Goal: Communication & Community: Answer question/provide support

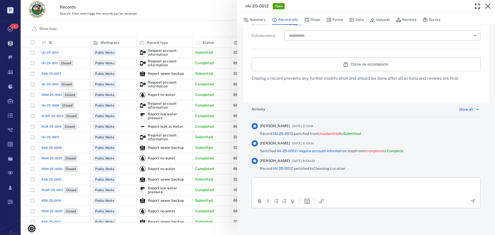
scroll to position [87, 0]
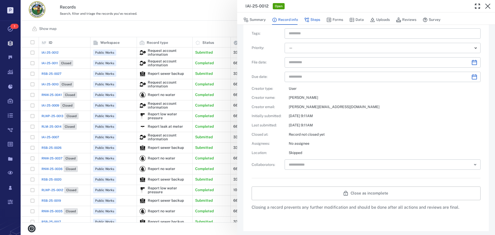
click at [315, 18] on button "Steps" at bounding box center [312, 20] width 16 height 10
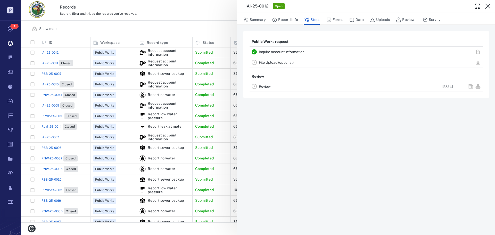
click at [287, 51] on link "Inquire account information" at bounding box center [282, 52] width 46 height 4
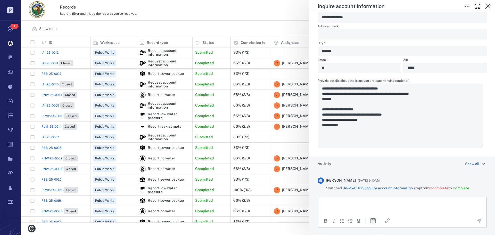
scroll to position [250, 0]
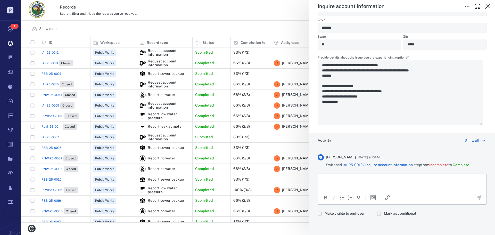
click at [333, 179] on p "Rich Text Area. Press ALT-0 for help." at bounding box center [402, 180] width 160 height 5
click at [379, 186] on p "**********" at bounding box center [398, 187] width 152 height 5
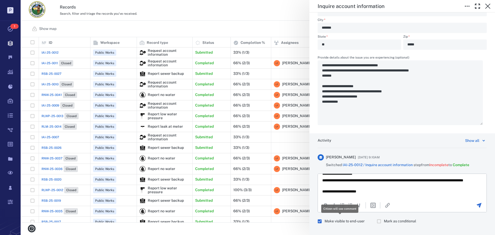
scroll to position [181, 471]
click at [477, 204] on icon "Send the comment" at bounding box center [479, 205] width 5 height 5
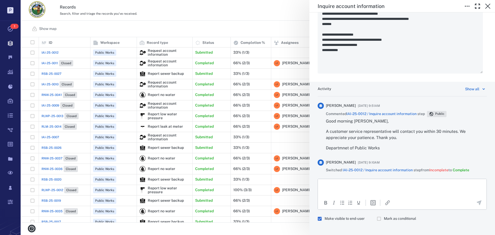
scroll to position [307, 0]
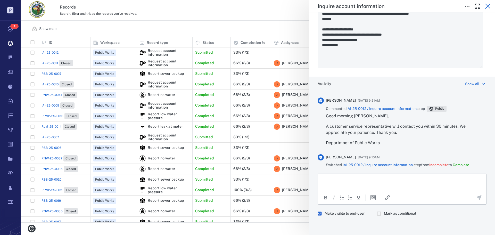
click at [487, 6] on icon "button" at bounding box center [487, 6] width 5 height 5
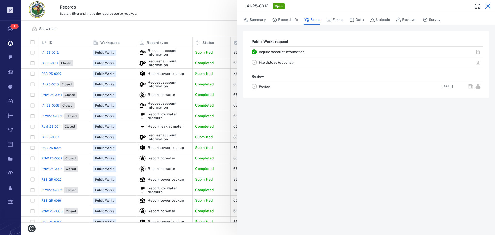
click at [487, 5] on icon "button" at bounding box center [488, 6] width 6 height 6
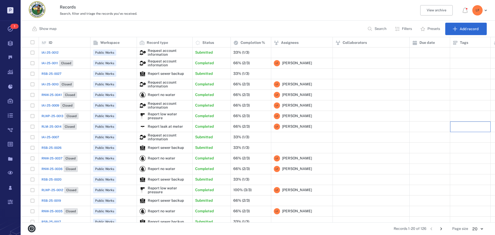
click at [477, 132] on div at bounding box center [470, 126] width 40 height 11
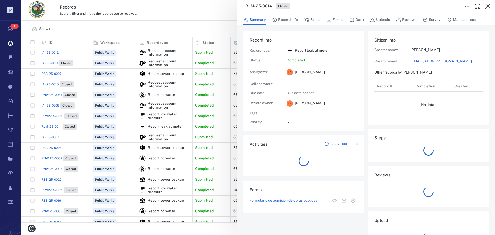
scroll to position [31, 102]
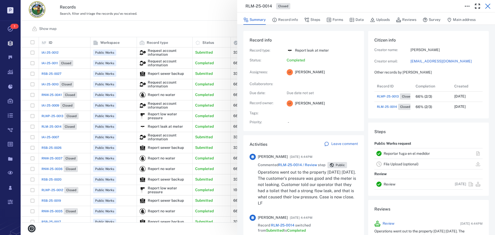
click at [487, 5] on icon "button" at bounding box center [488, 6] width 6 height 6
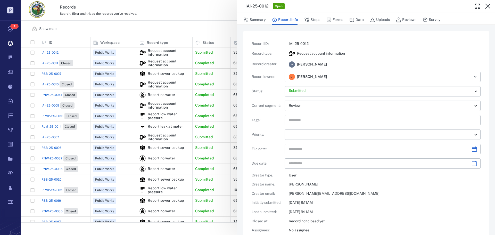
click at [53, 54] on div "IAI-25-0012 Open Summary Record info Steps Forms Data Uploads Reviews Survey Re…" at bounding box center [258, 117] width 474 height 235
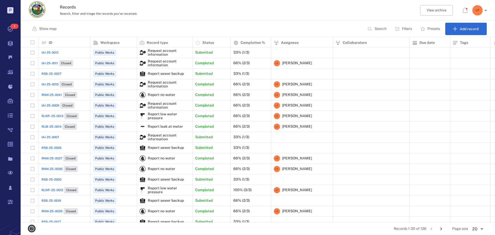
click at [56, 52] on span "IAI-25-0012" at bounding box center [50, 52] width 17 height 5
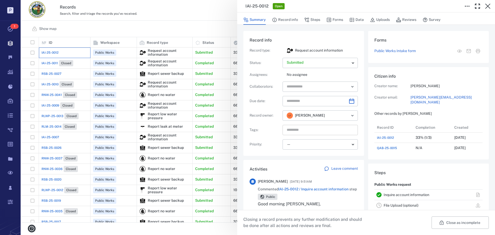
scroll to position [31, 102]
click at [316, 20] on button "Steps" at bounding box center [312, 20] width 16 height 10
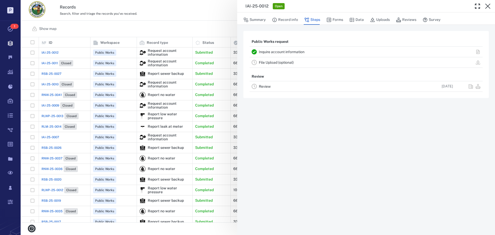
click at [278, 53] on link "Inquire account information" at bounding box center [282, 52] width 46 height 4
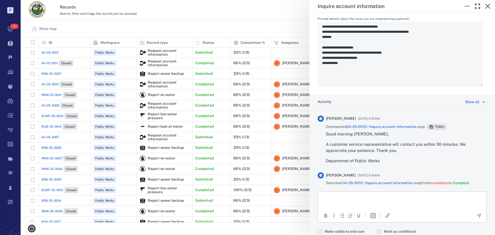
scroll to position [307, 0]
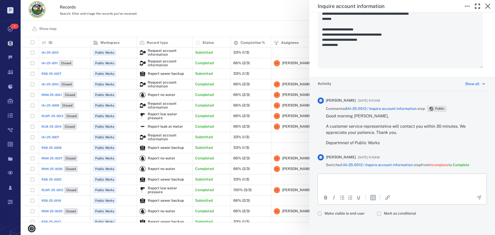
click at [330, 181] on p "Rich Text Area. Press ALT-0 for help." at bounding box center [402, 180] width 160 height 5
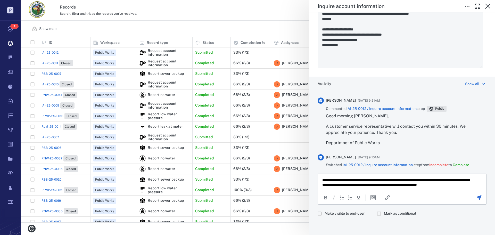
scroll to position [0, 0]
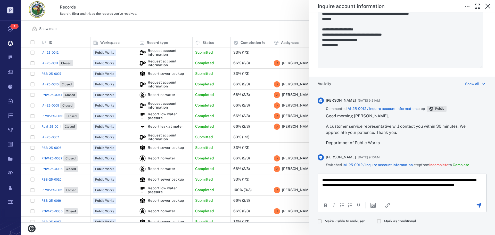
drag, startPoint x: 345, startPoint y: 178, endPoint x: 812, endPoint y: 403, distance: 518.7
click at [425, 191] on html "**********" at bounding box center [402, 185] width 169 height 22
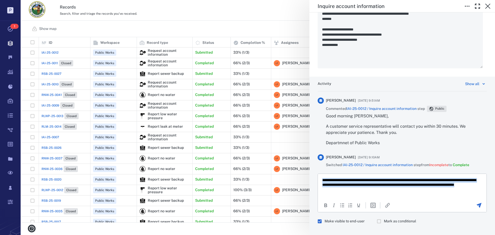
drag, startPoint x: 394, startPoint y: 187, endPoint x: 322, endPoint y: 179, distance: 72.7
click at [322, 179] on html "**********" at bounding box center [402, 185] width 169 height 22
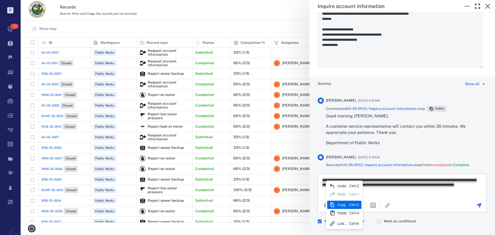
click at [340, 205] on div "Copy" at bounding box center [342, 205] width 10 height 6
copy p "**********"
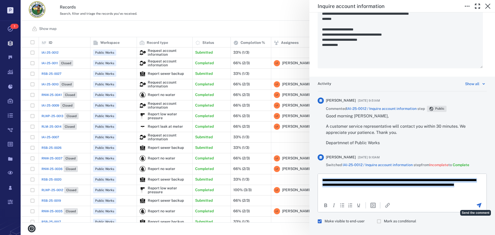
click at [477, 205] on icon "Send the comment" at bounding box center [479, 205] width 5 height 5
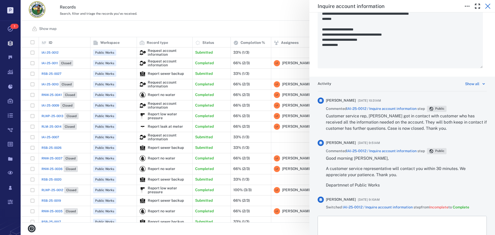
click at [489, 8] on icon "button" at bounding box center [487, 6] width 5 height 5
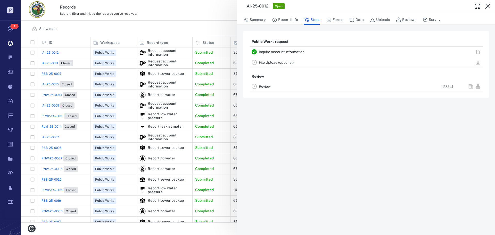
click at [263, 87] on link "Review" at bounding box center [265, 86] width 12 height 4
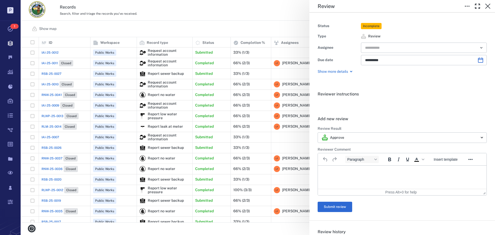
click at [327, 171] on p "Rich Text Area. Press ALT-0 for help." at bounding box center [402, 172] width 160 height 5
click at [370, 170] on p "Rich Text Area. Press ALT-0 for help." at bounding box center [402, 172] width 160 height 5
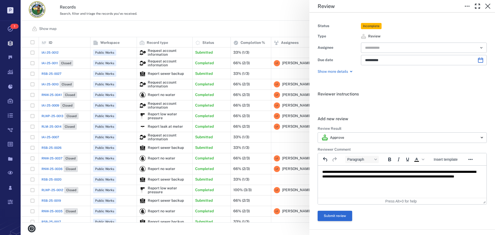
click at [344, 213] on button "Submit review" at bounding box center [335, 216] width 35 height 10
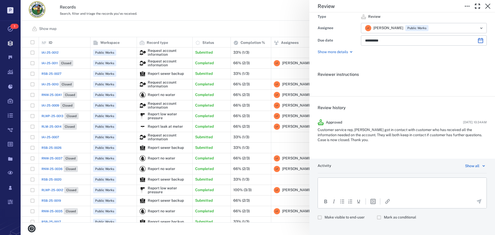
scroll to position [23, 0]
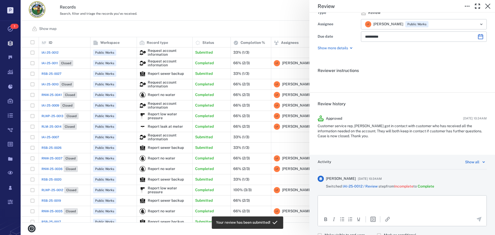
click at [348, 202] on p "Rich Text Area. Press ALT-0 for help." at bounding box center [402, 201] width 160 height 5
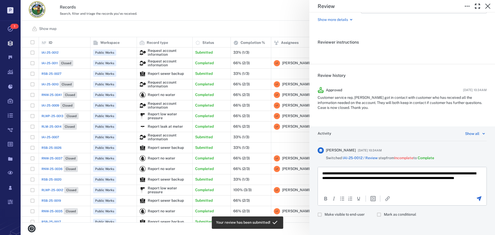
scroll to position [53, 0]
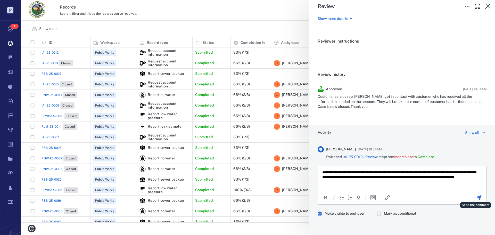
click at [477, 196] on icon "Send the comment" at bounding box center [479, 197] width 5 height 5
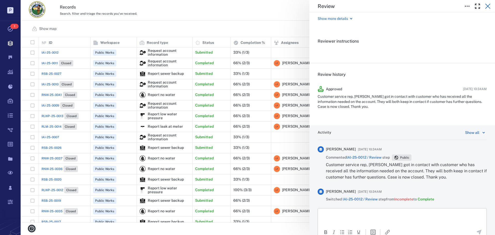
click at [488, 6] on icon "button" at bounding box center [487, 6] width 5 height 5
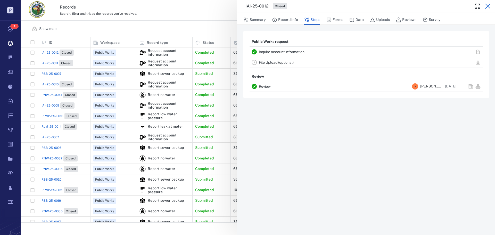
click at [487, 7] on icon "button" at bounding box center [487, 6] width 5 height 5
